Goal: Complete application form: Complete application form

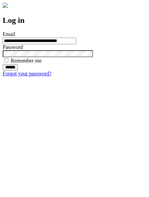
type input "**********"
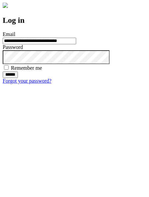
click at [18, 78] on input "******" at bounding box center [10, 75] width 15 height 7
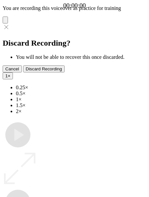
type input "**********"
